Goal: Information Seeking & Learning: Learn about a topic

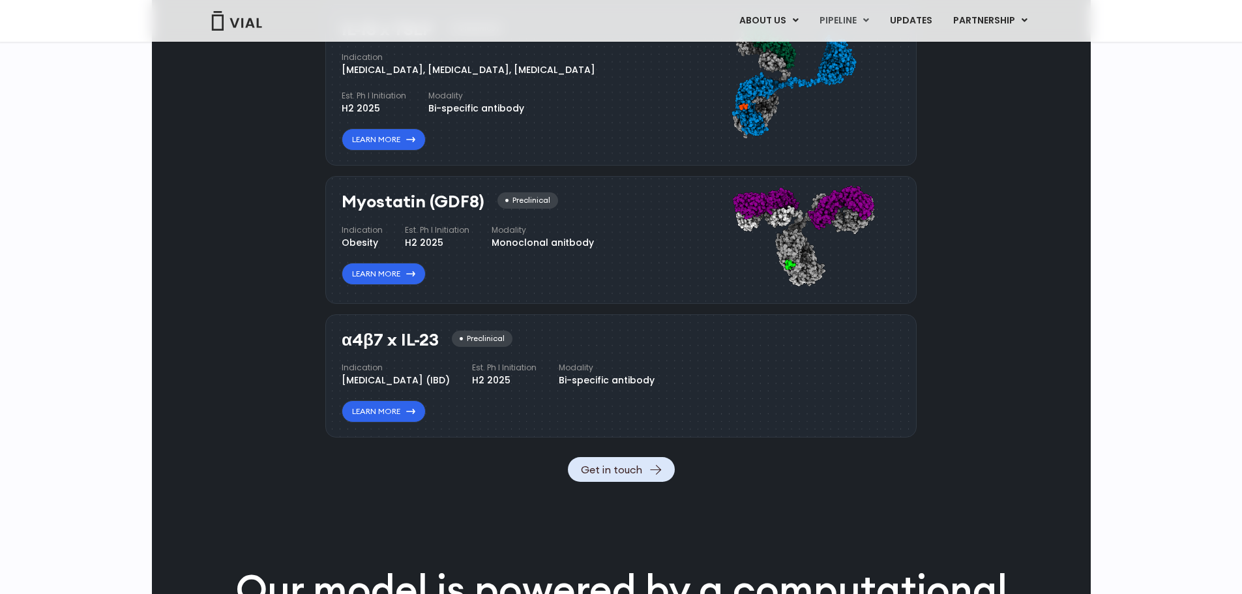
scroll to position [1304, 0]
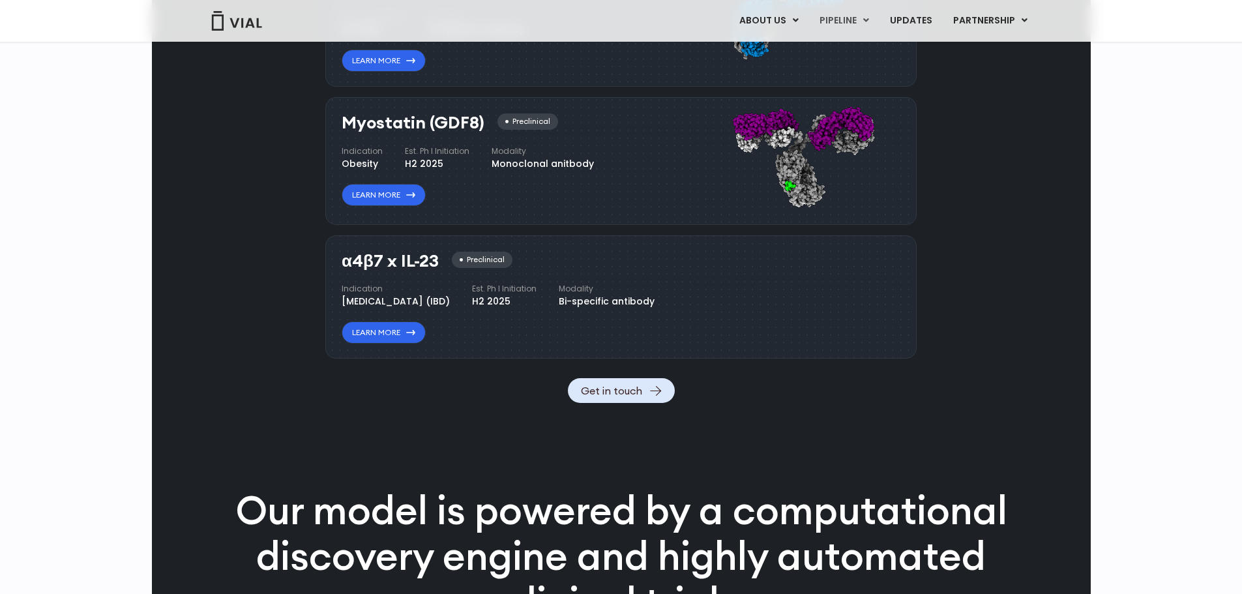
drag, startPoint x: 451, startPoint y: 384, endPoint x: 293, endPoint y: 368, distance: 159.2
click at [891, 359] on div "α4β7 x IL-23 Preclinical Indication [MEDICAL_DATA] (IBD) Est. Ph I Initiation H…" at bounding box center [620, 297] width 591 height 124
click at [363, 344] on link "Learn More" at bounding box center [384, 332] width 84 height 22
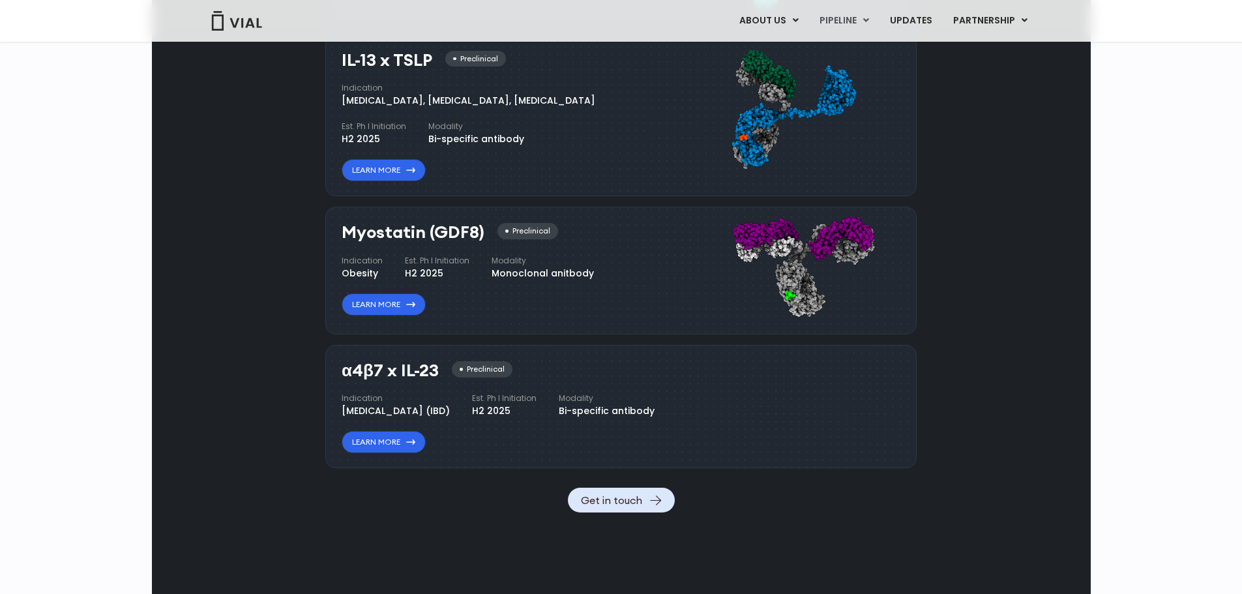
scroll to position [1174, 0]
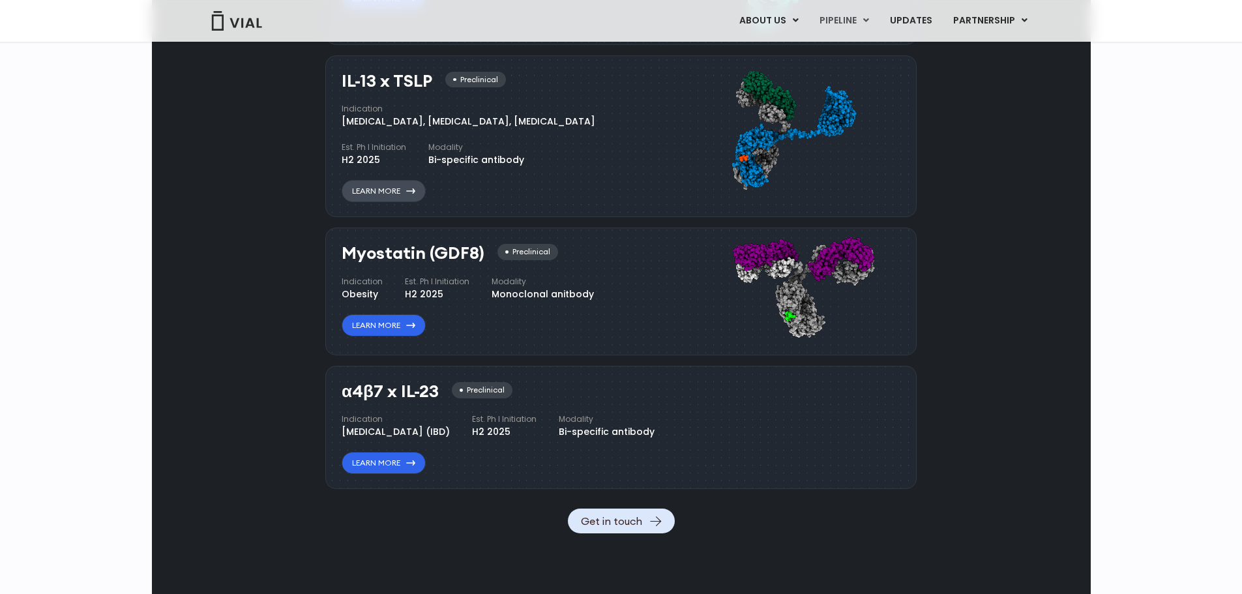
click at [389, 202] on link "Learn More" at bounding box center [384, 191] width 84 height 22
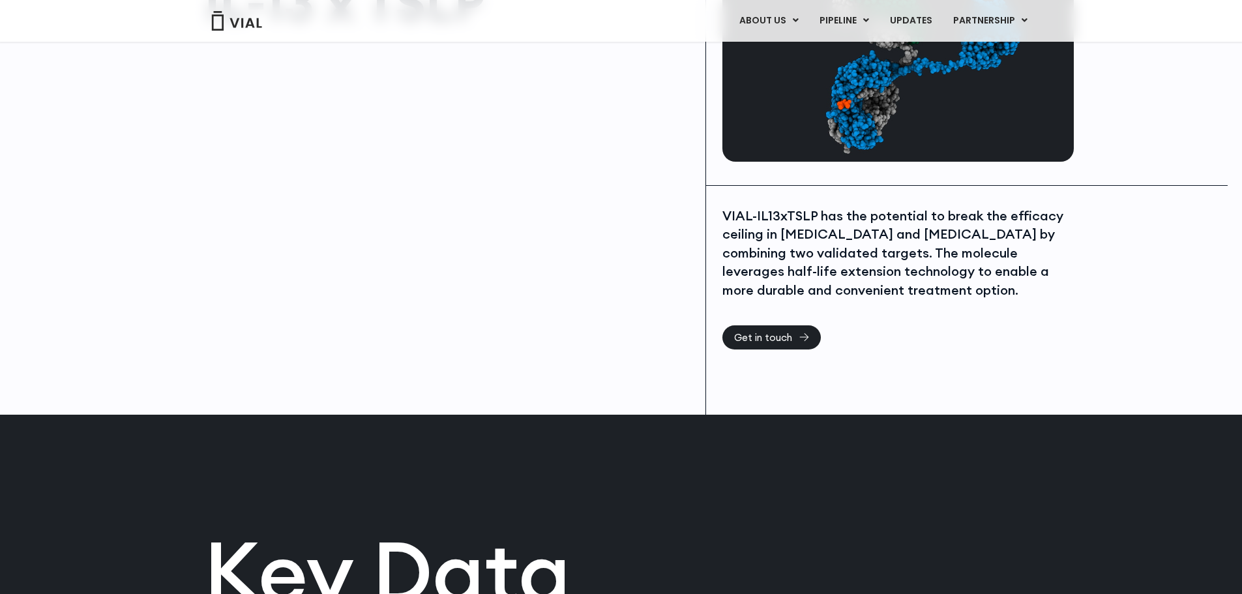
scroll to position [130, 0]
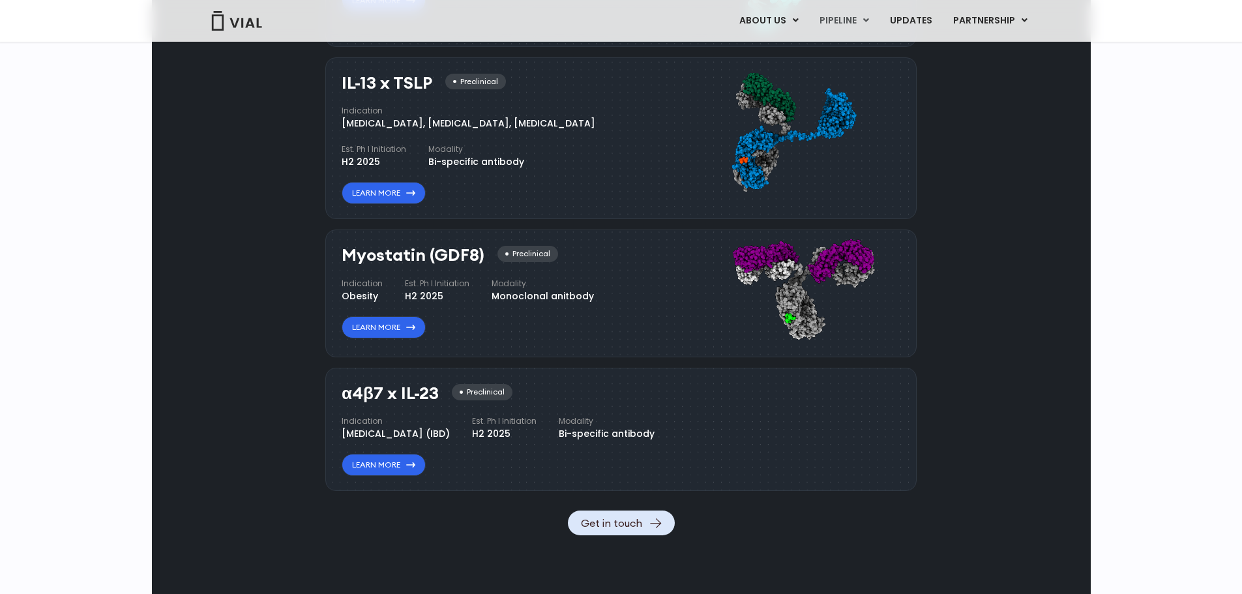
scroll to position [1174, 0]
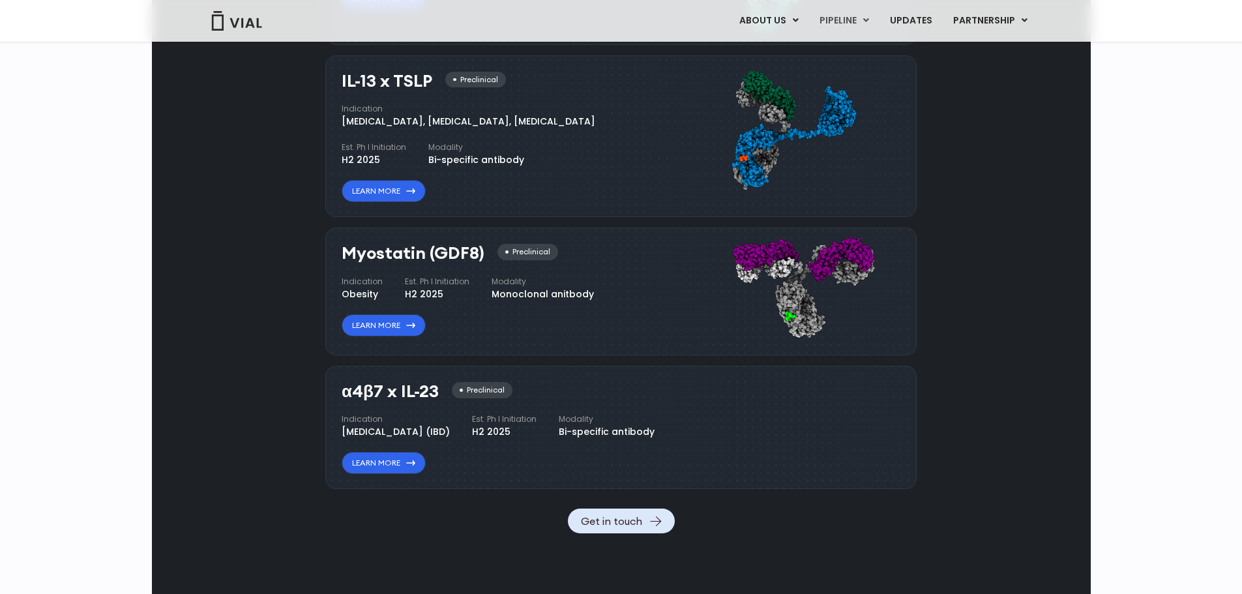
drag, startPoint x: 336, startPoint y: 519, endPoint x: 441, endPoint y: 519, distance: 105.0
click at [441, 490] on div "α4β7 x IL-23 Preclinical Indication [MEDICAL_DATA] (IBD) Est. Ph I Initiation H…" at bounding box center [620, 428] width 591 height 124
copy h3 "α4β7 x IL-23"
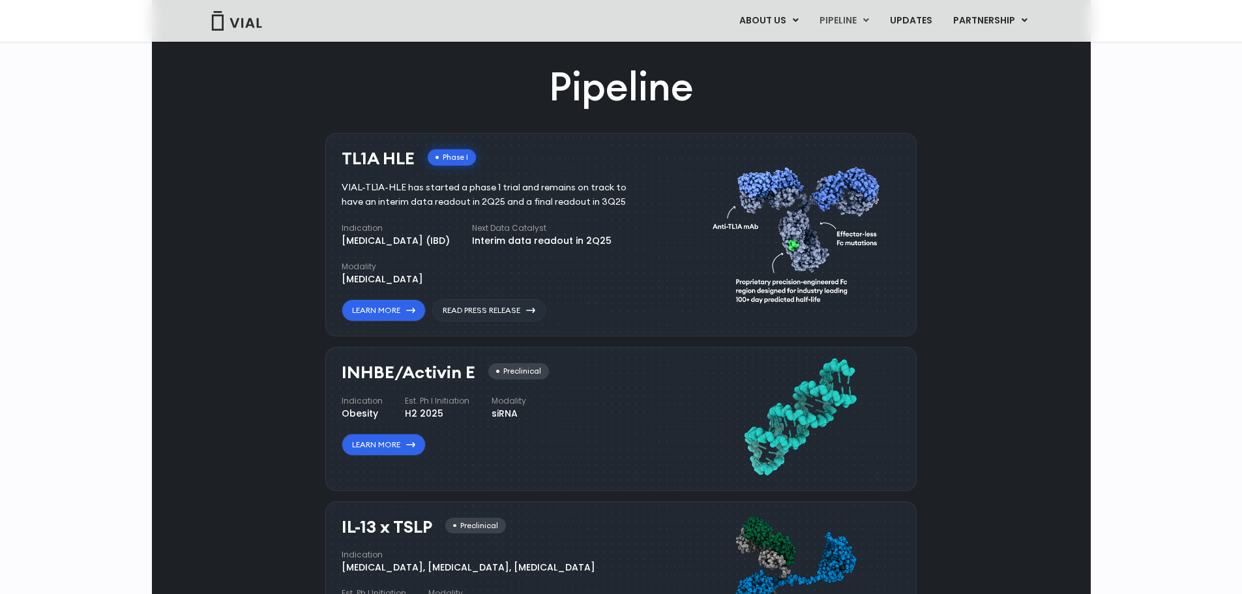
scroll to position [717, 0]
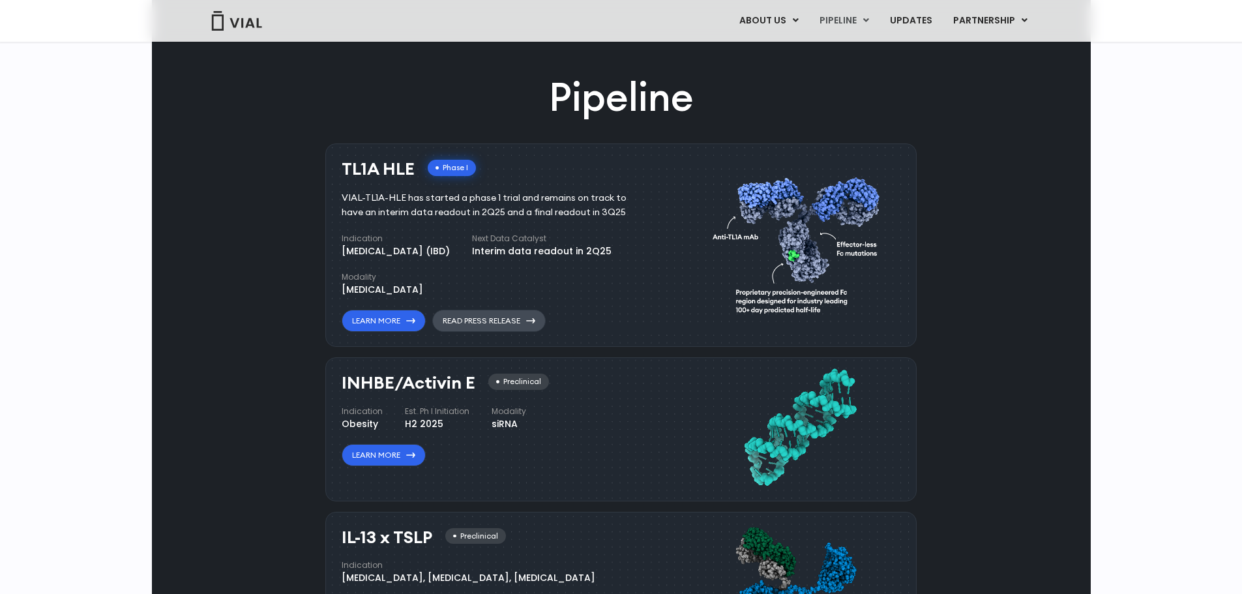
click at [479, 332] on link "Read Press Release" at bounding box center [488, 321] width 113 height 22
